Goal: Transaction & Acquisition: Purchase product/service

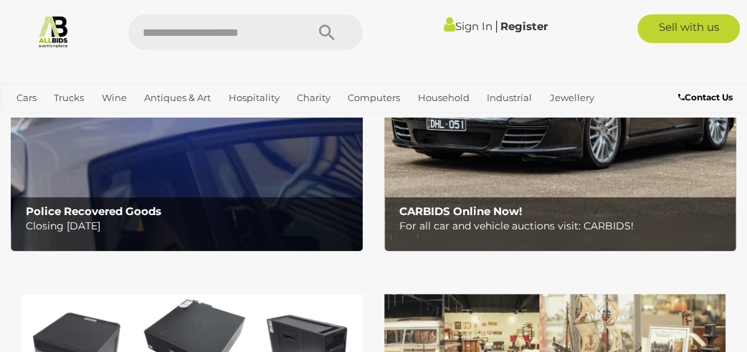
scroll to position [226, 0]
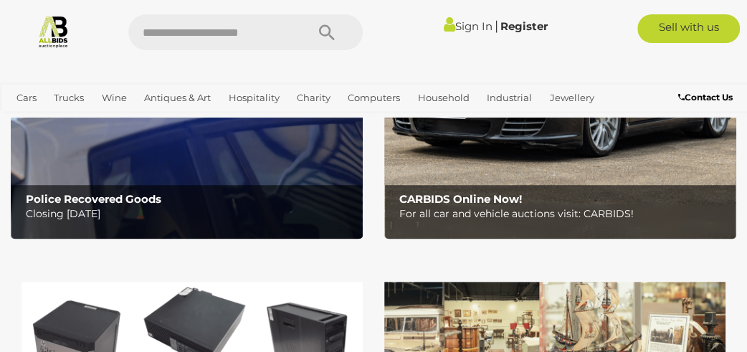
click at [251, 30] on input "text" at bounding box center [209, 32] width 163 height 36
type input "***"
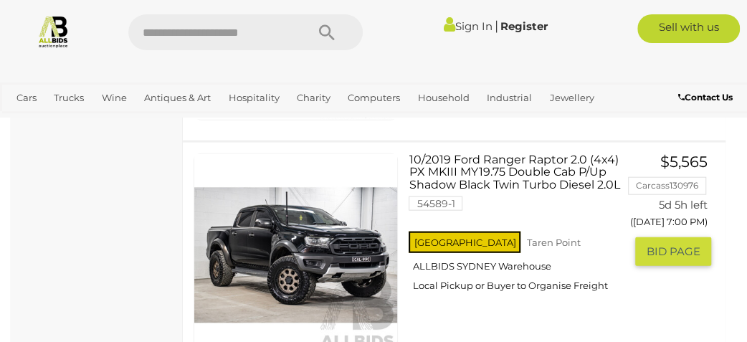
scroll to position [1438, 0]
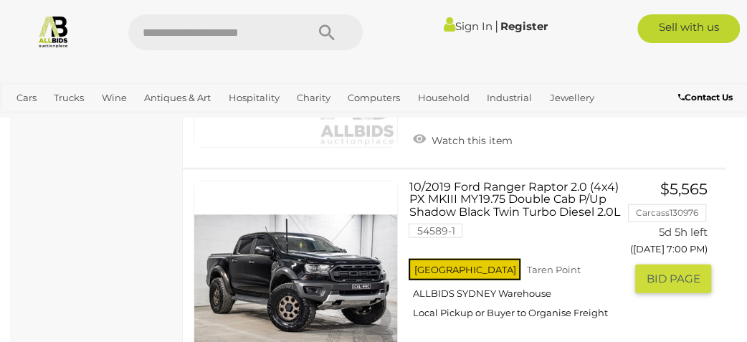
click at [292, 277] on link at bounding box center [296, 283] width 204 height 204
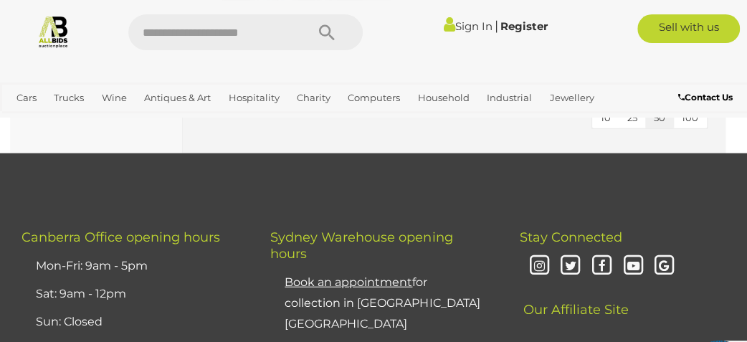
scroll to position [6433, 0]
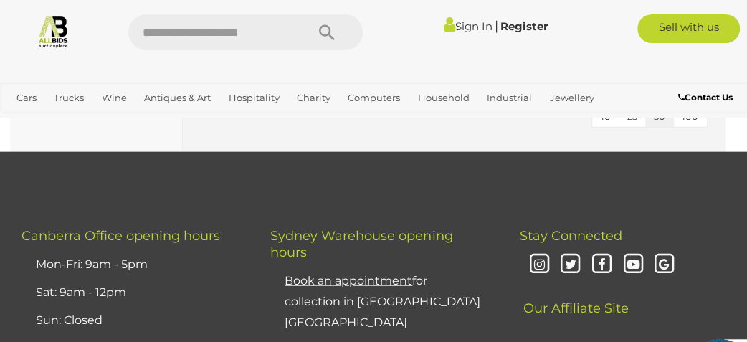
click at [620, 59] on div at bounding box center [373, 68] width 747 height 29
click at [298, 30] on button "Search" at bounding box center [327, 32] width 72 height 36
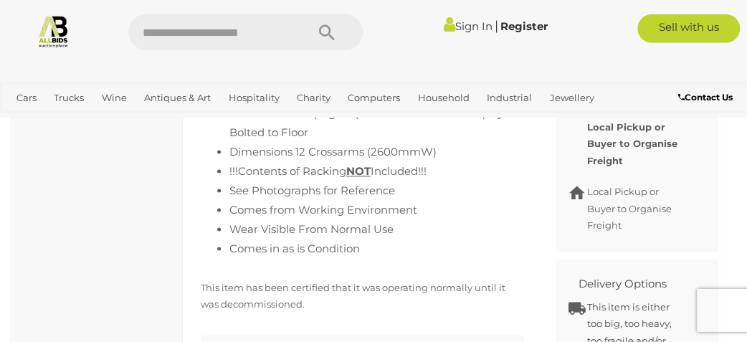
scroll to position [832, 0]
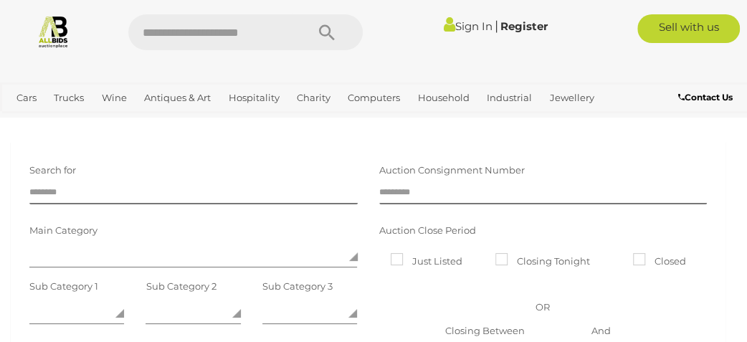
click at [257, 32] on input "text" at bounding box center [209, 32] width 163 height 36
type input "*****"
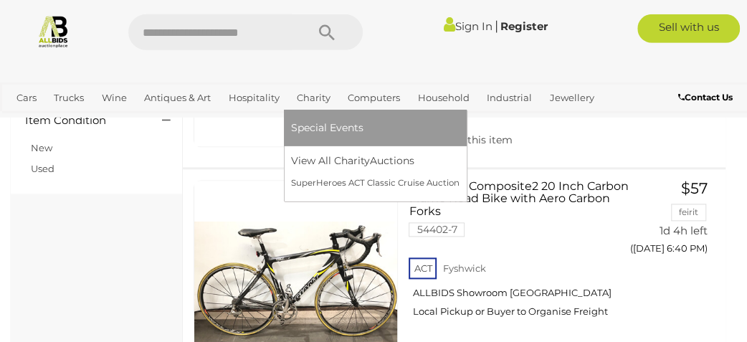
scroll to position [757, 0]
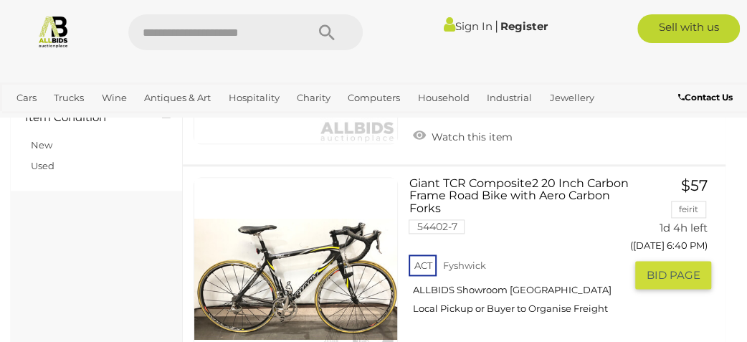
click at [310, 275] on link at bounding box center [296, 279] width 204 height 204
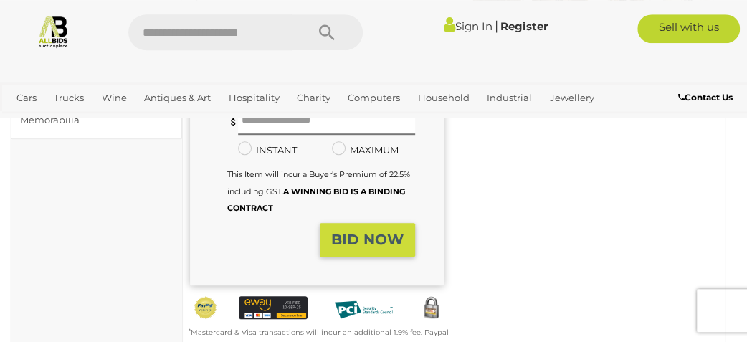
scroll to position [226, 0]
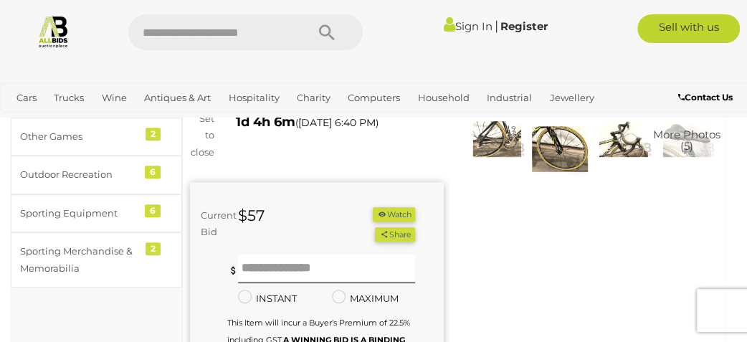
click at [556, 149] on img at bounding box center [560, 149] width 56 height 56
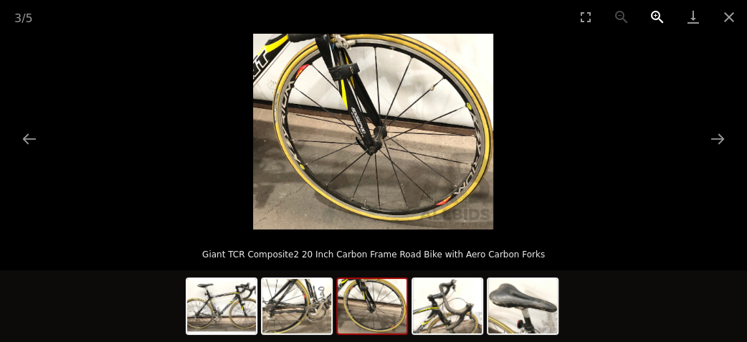
click at [654, 15] on button "Zoom in" at bounding box center [657, 17] width 36 height 34
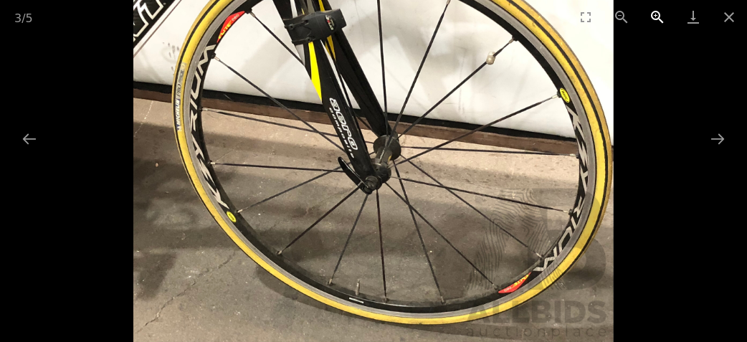
click at [654, 15] on button "Zoom in" at bounding box center [657, 17] width 36 height 34
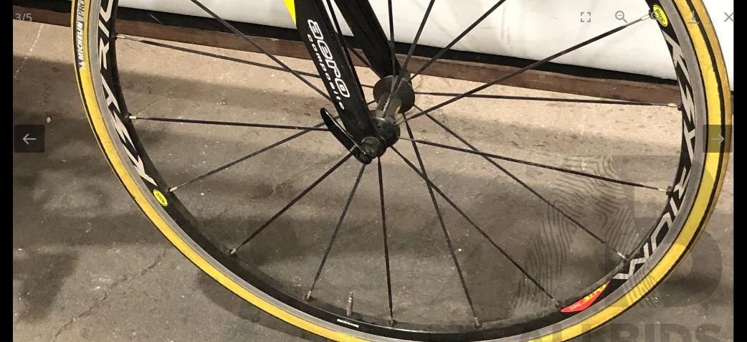
scroll to position [75, 0]
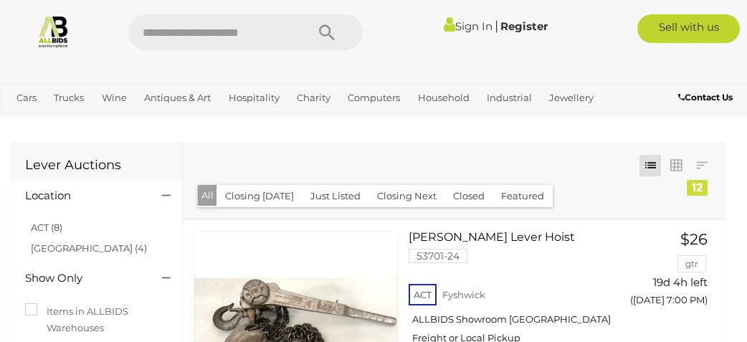
scroll to position [848, 0]
